Goal: Find contact information: Find contact information

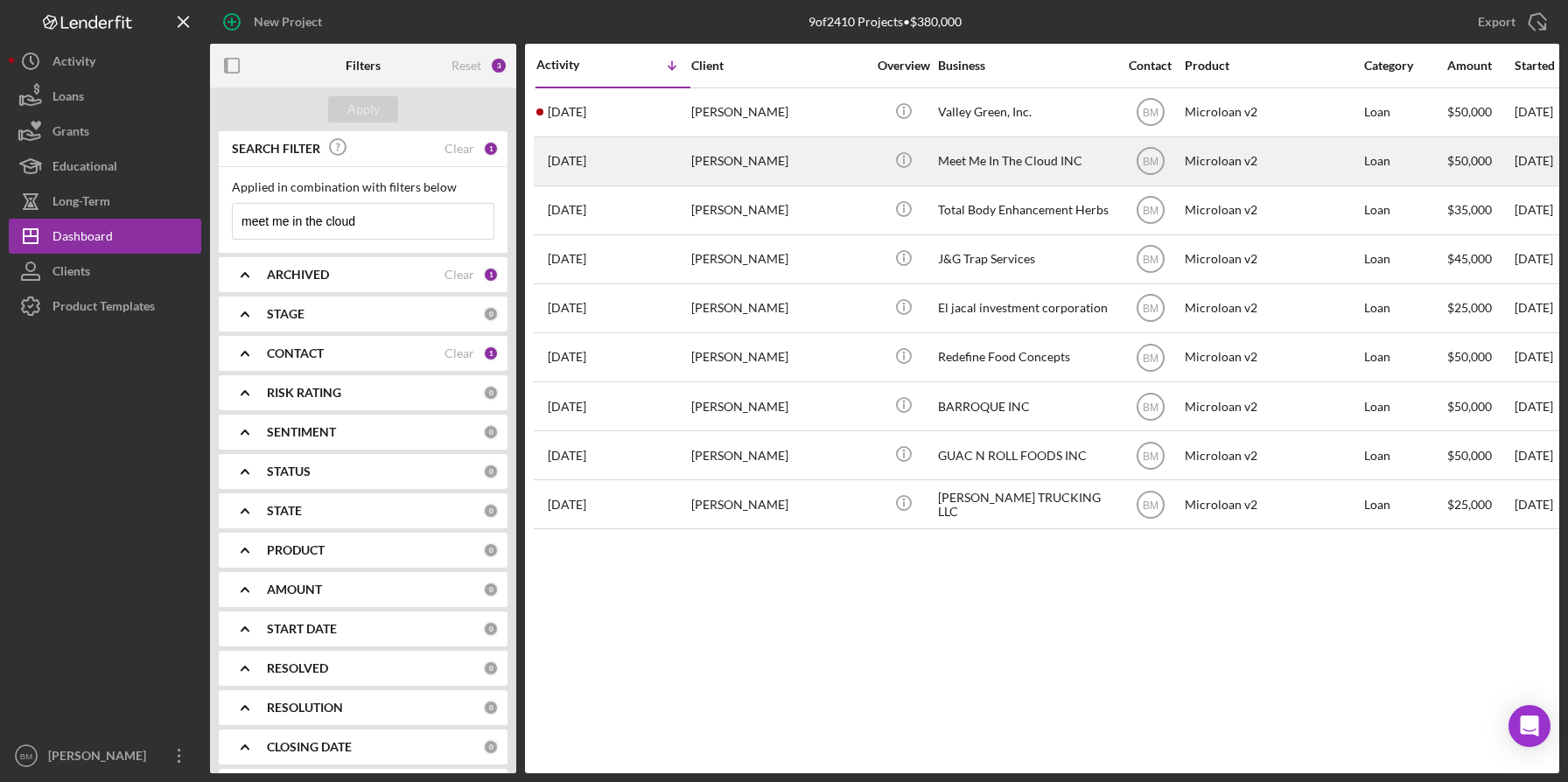
click at [1003, 166] on div "Meet Me In The Cloud INC" at bounding box center [1025, 161] width 175 height 47
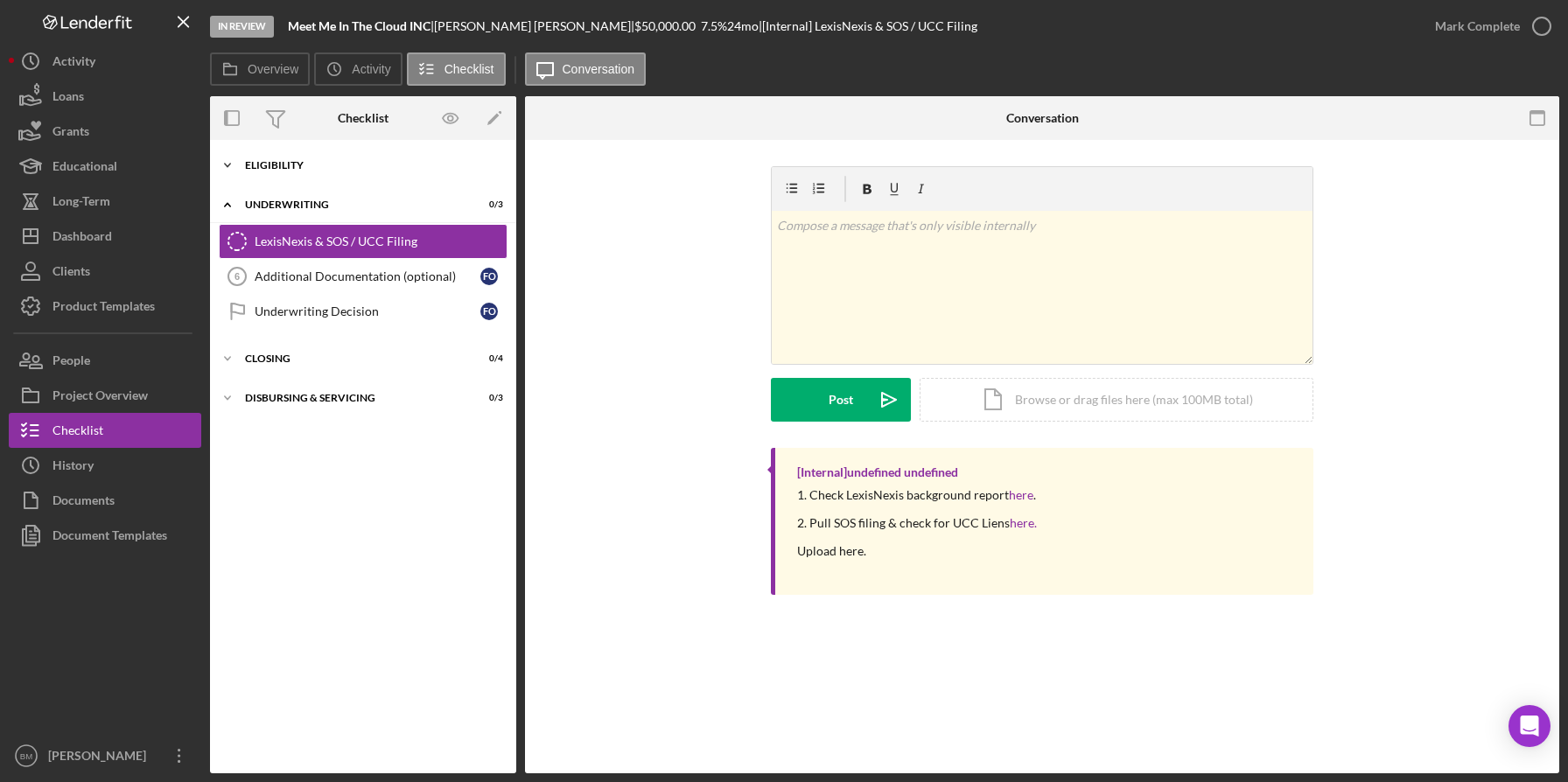
click at [299, 164] on div "Eligibility" at bounding box center [370, 165] width 249 height 11
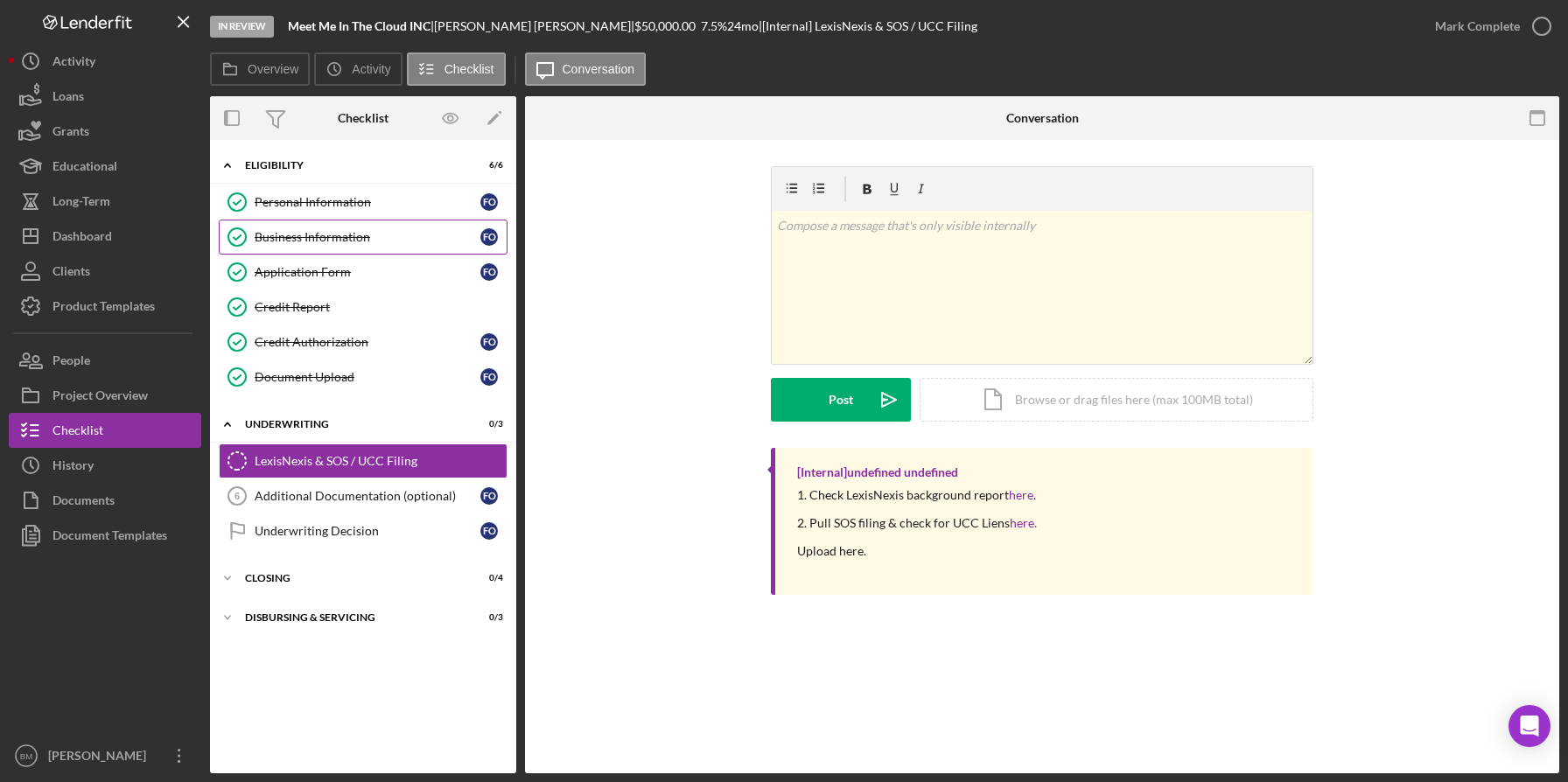
click at [293, 249] on link "Business Information Business Information F O" at bounding box center [363, 237] width 289 height 35
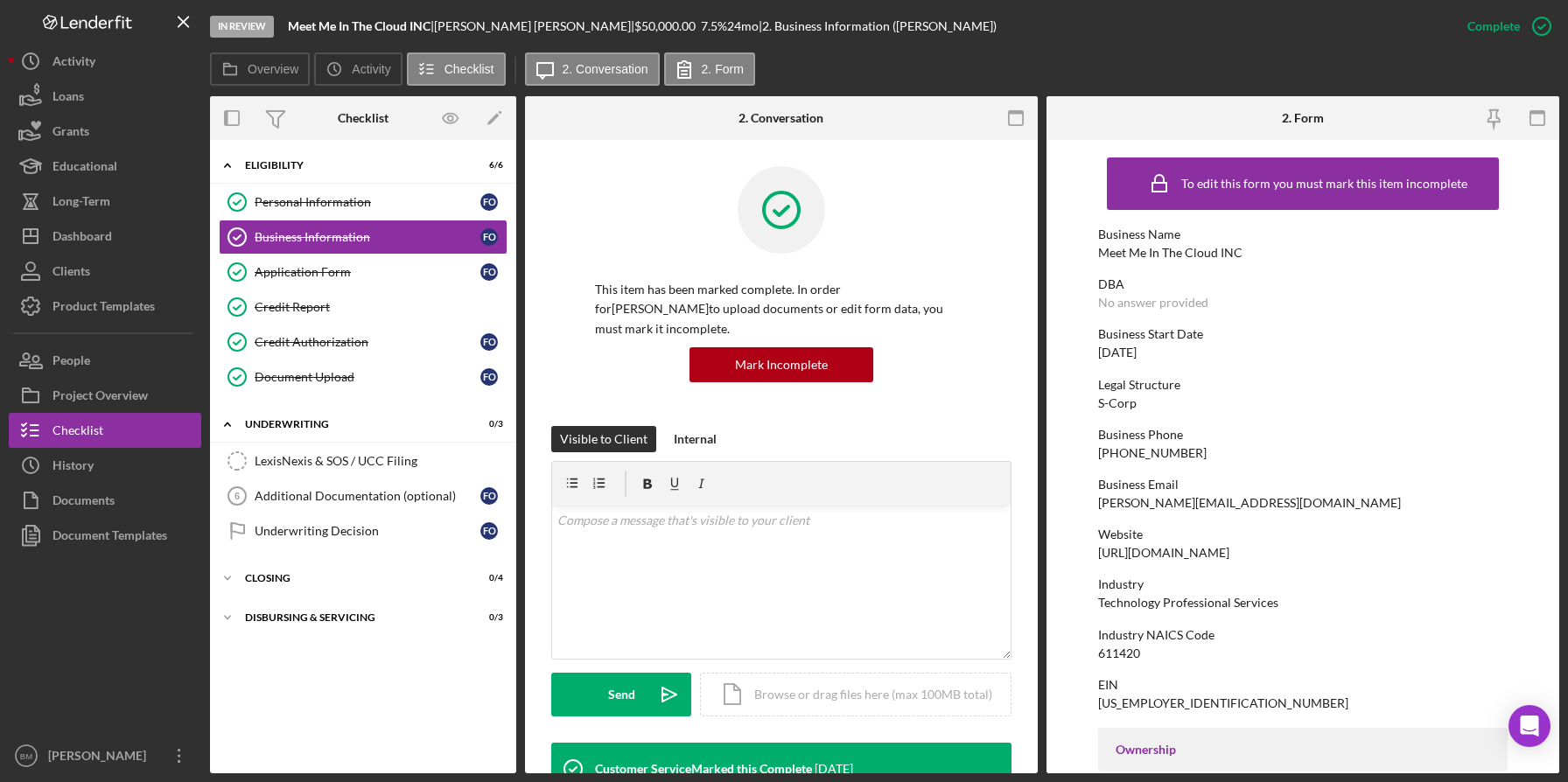
click at [1144, 494] on div "Business Email [PERSON_NAME][EMAIL_ADDRESS][DOMAIN_NAME]" at bounding box center [1303, 494] width 410 height 33
copy div "[PERSON_NAME][EMAIL_ADDRESS][DOMAIN_NAME]"
